Goal: Task Accomplishment & Management: Complete application form

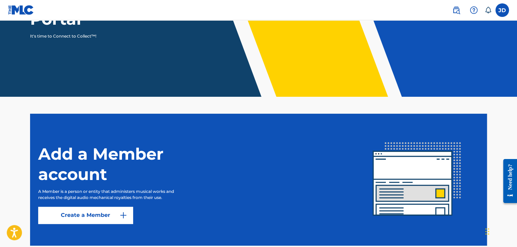
scroll to position [135, 0]
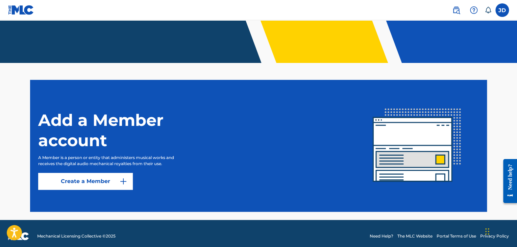
click at [127, 182] on img at bounding box center [123, 181] width 8 height 8
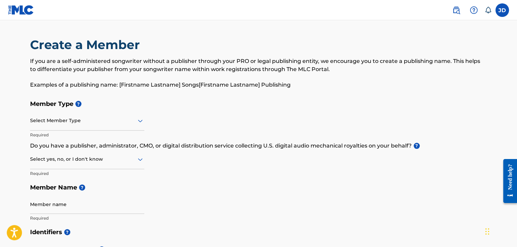
click at [90, 120] on div at bounding box center [87, 120] width 114 height 8
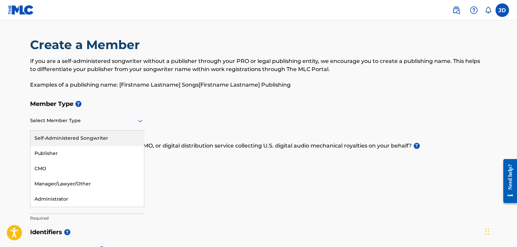
click at [505, 11] on label at bounding box center [502, 10] width 14 height 14
click at [502, 10] on input "[PERSON_NAME] [EMAIL_ADDRESS][DOMAIN_NAME] Notification Preferences Profile Log…" at bounding box center [502, 10] width 0 height 0
click at [74, 127] on div "Select Member Type" at bounding box center [87, 120] width 114 height 19
click at [98, 133] on div "Self-Administered Songwriter" at bounding box center [86, 137] width 113 height 15
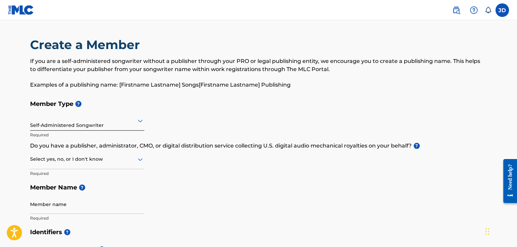
click at [65, 160] on div at bounding box center [87, 159] width 114 height 8
click at [73, 188] on div "No" at bounding box center [86, 191] width 113 height 15
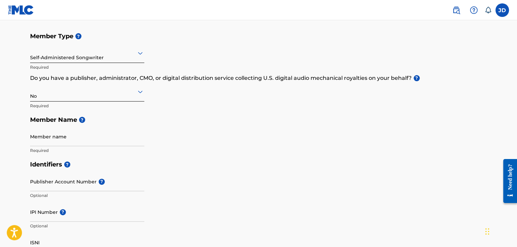
scroll to position [101, 0]
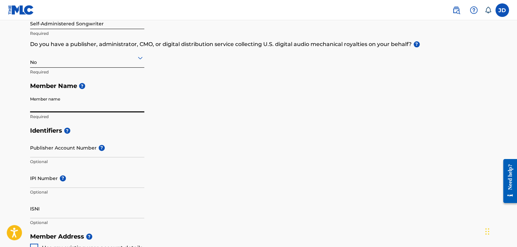
click at [74, 102] on input "Member name" at bounding box center [87, 102] width 114 height 19
type input "[PERSON_NAME]"
click at [54, 218] on div "ISNI Optional" at bounding box center [87, 214] width 114 height 30
click at [55, 214] on input "ISNI" at bounding box center [87, 208] width 114 height 19
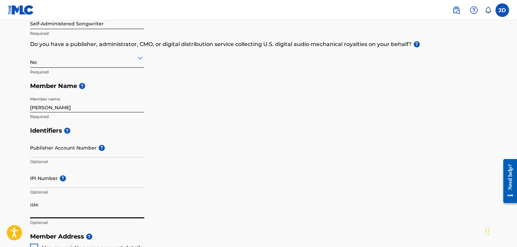
paste input "You have been assigned ISNI: 0000000528100545"
drag, startPoint x: 96, startPoint y: 210, endPoint x: 16, endPoint y: 215, distance: 80.5
click at [16, 215] on main "Create a Member If you are a self-administered songwriter without a publisher t…" at bounding box center [258, 222] width 517 height 607
type input "0000000528100545"
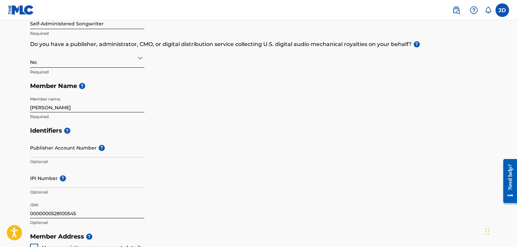
click at [135, 194] on p "Optional" at bounding box center [87, 192] width 114 height 6
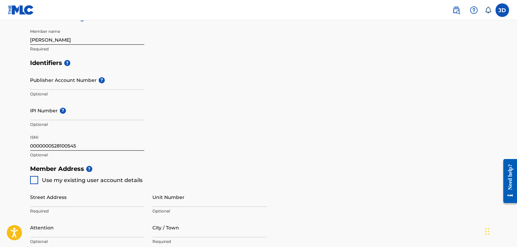
scroll to position [203, 0]
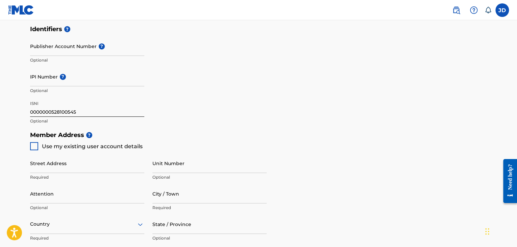
click at [80, 80] on input "IPI Number ?" at bounding box center [87, 76] width 114 height 19
paste input "1295480816"
type input "1295480816"
click at [185, 101] on div "Identifiers ? Publisher Account Number ? Optional IPI Number ? 1295480816 Optio…" at bounding box center [258, 75] width 457 height 106
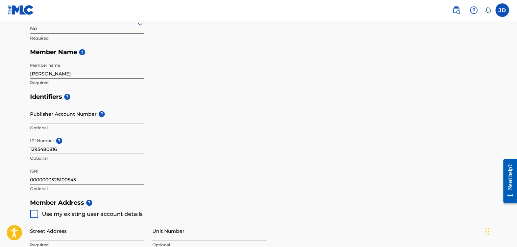
scroll to position [169, 0]
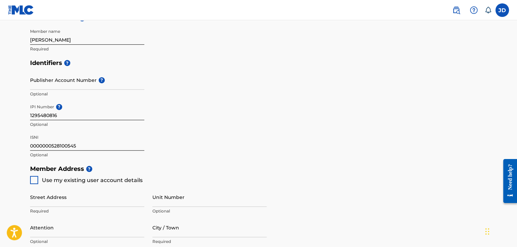
click at [30, 179] on div "Create a Member If you are a self-administered songwriter without a publisher t…" at bounding box center [258, 137] width 473 height 539
click at [34, 179] on div at bounding box center [34, 180] width 8 height 8
type input "[STREET_ADDRESS][PERSON_NAME]"
type input "Apopka"
type input "32703"
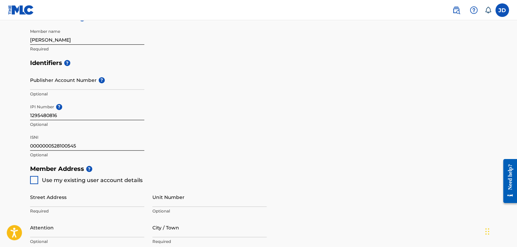
type input "407"
type input "5343700"
type input "[EMAIL_ADDRESS][DOMAIN_NAME]"
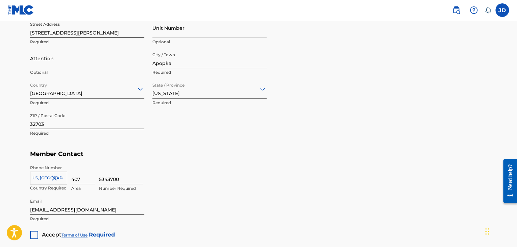
scroll to position [371, 0]
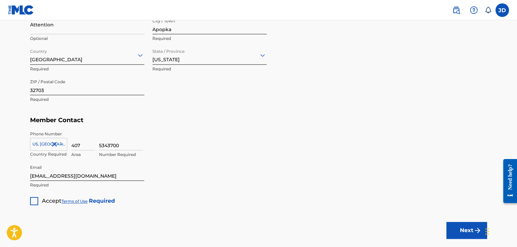
click at [35, 199] on div at bounding box center [34, 201] width 8 height 8
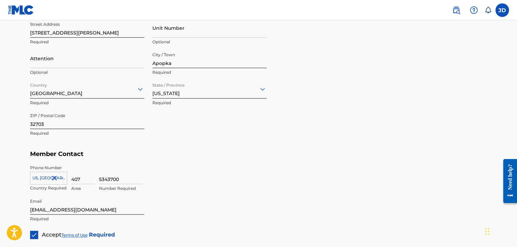
scroll to position [412, 0]
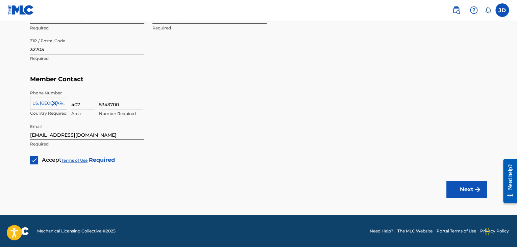
click at [452, 184] on button "Next" at bounding box center [466, 189] width 41 height 17
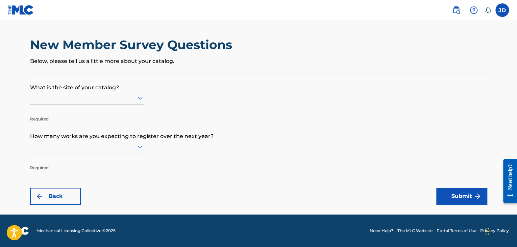
click at [137, 96] on icon at bounding box center [140, 98] width 8 height 8
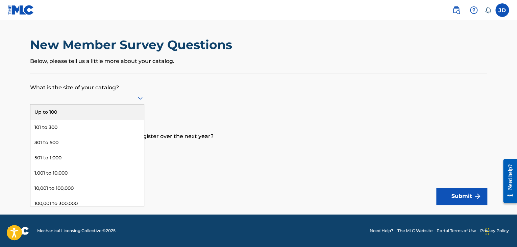
click at [137, 115] on div "Up to 100" at bounding box center [86, 111] width 113 height 15
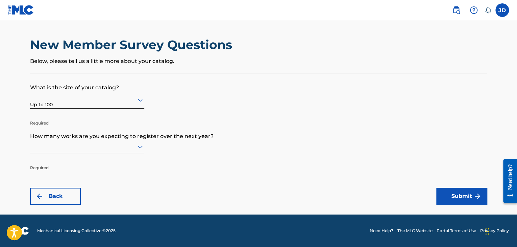
click at [128, 146] on div at bounding box center [87, 146] width 114 height 8
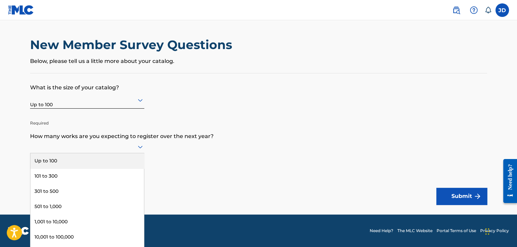
click at [123, 155] on div "Up to 100" at bounding box center [86, 160] width 113 height 15
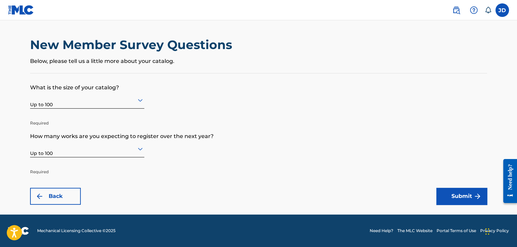
click at [458, 199] on button "Submit" at bounding box center [461, 195] width 51 height 17
